Goal: Navigation & Orientation: Find specific page/section

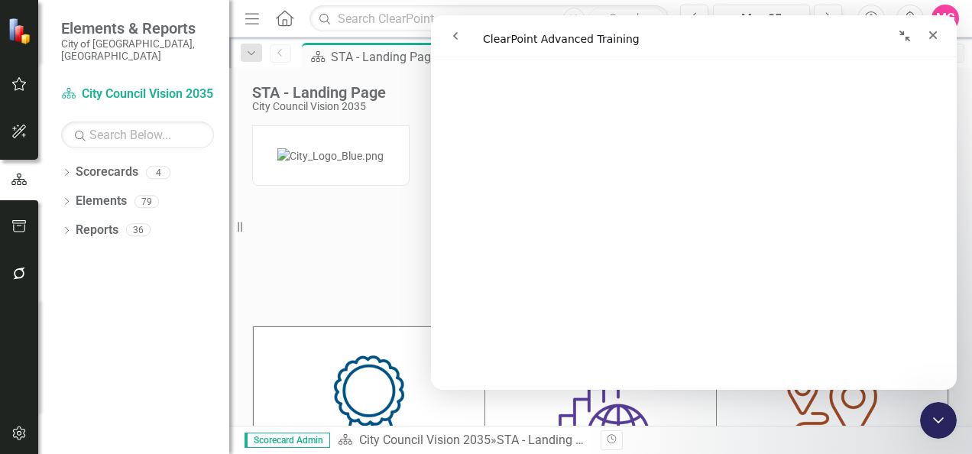
scroll to position [145, 0]
click at [70, 170] on icon "Dropdown" at bounding box center [66, 174] width 11 height 8
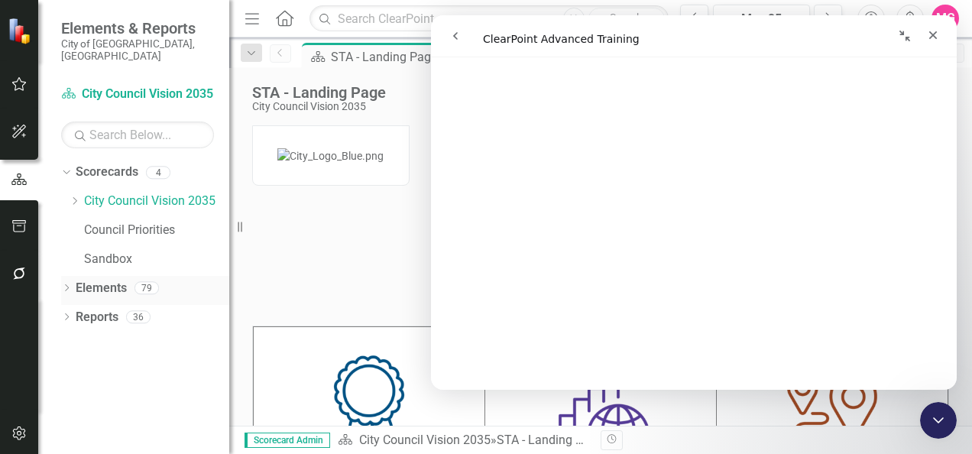
click at [69, 285] on icon "Dropdown" at bounding box center [66, 289] width 11 height 8
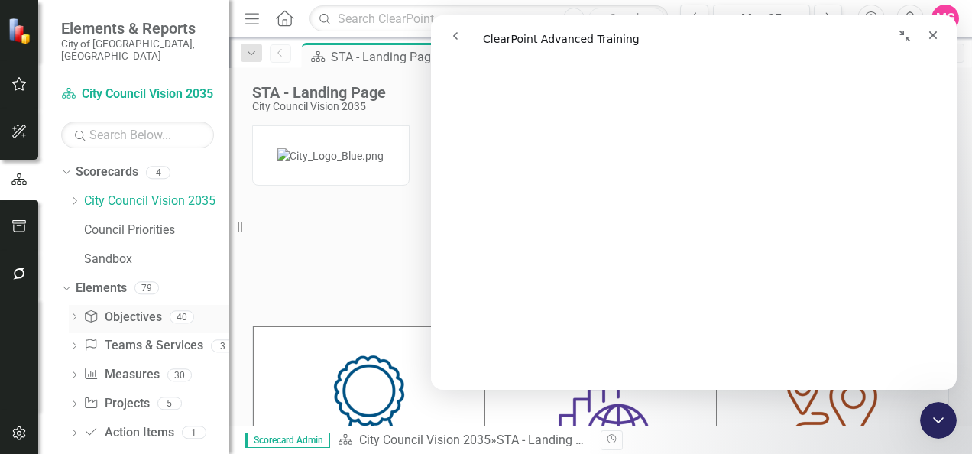
click at [138, 309] on link "Objective Objectives" at bounding box center [122, 318] width 78 height 18
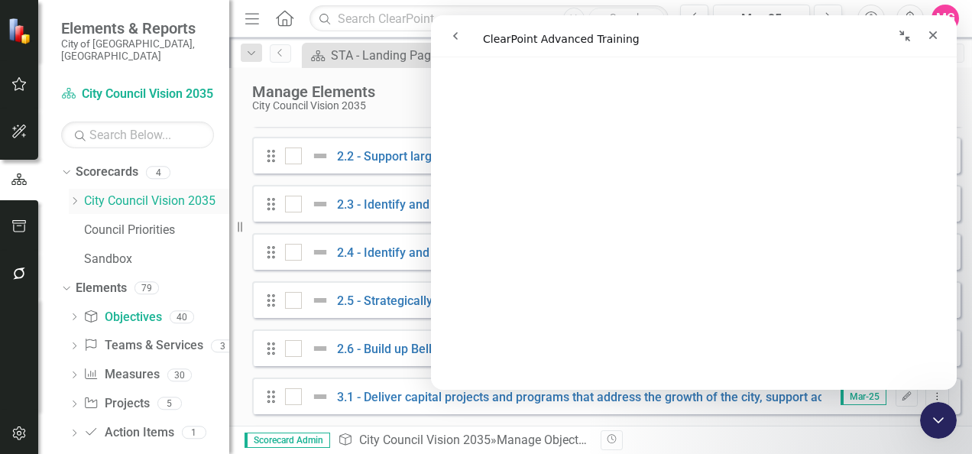
click at [131, 193] on link "City Council Vision 2035" at bounding box center [156, 202] width 145 height 18
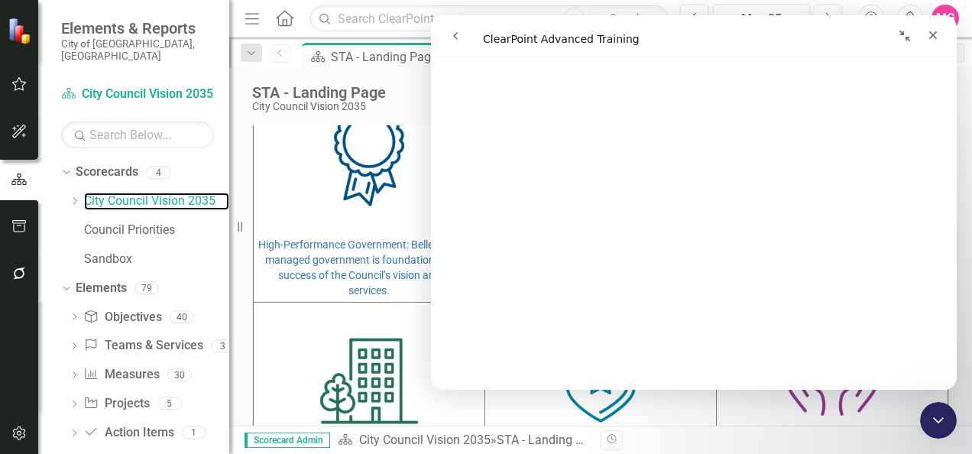
scroll to position [248, 0]
click at [157, 247] on div "Sandbox" at bounding box center [156, 259] width 145 height 25
click at [141, 222] on link "Council Priorities" at bounding box center [156, 231] width 145 height 18
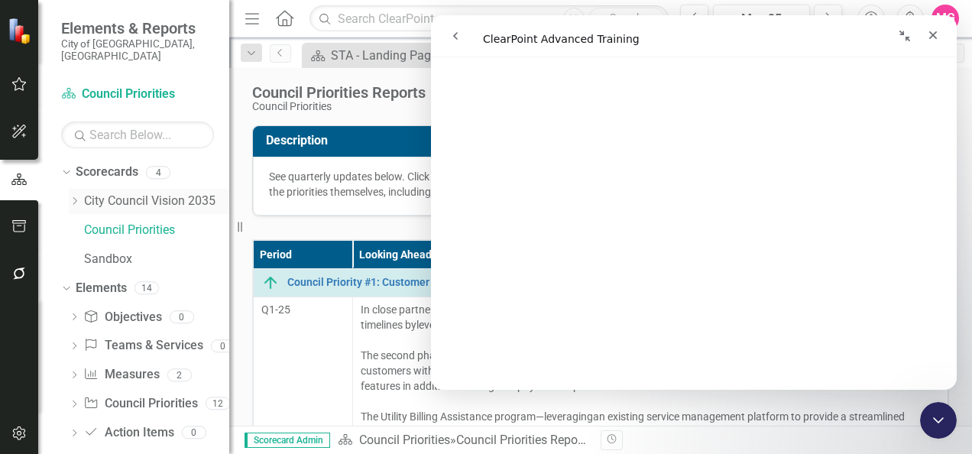
click at [152, 193] on link "City Council Vision 2035" at bounding box center [156, 202] width 145 height 18
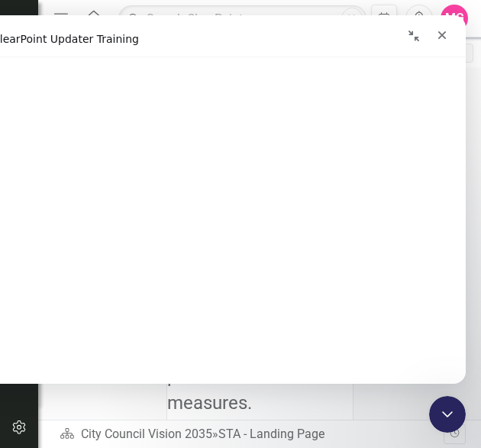
scroll to position [154, 0]
